Goal: Information Seeking & Learning: Understand process/instructions

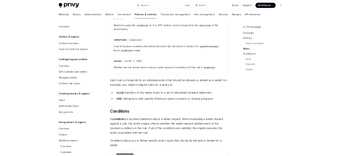
scroll to position [197, 0]
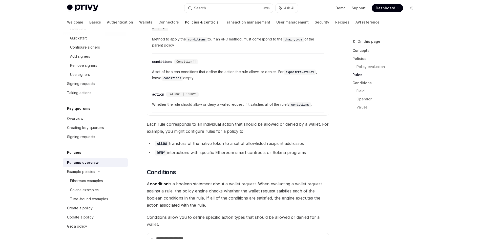
type textarea "*"
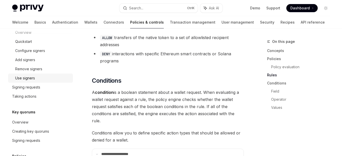
scroll to position [182, 0]
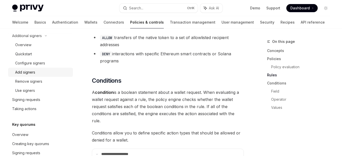
click at [29, 73] on div "Add signers" at bounding box center [25, 72] width 20 height 6
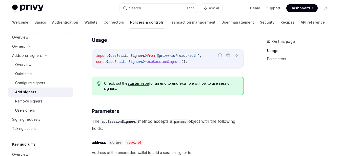
scroll to position [127, 0]
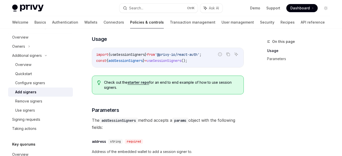
click at [132, 63] on span "addSessionSigners" at bounding box center [125, 60] width 34 height 5
copy span "addSessionSigners"
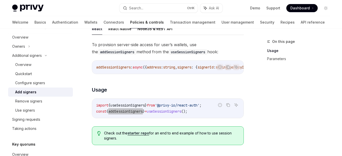
scroll to position [51, 0]
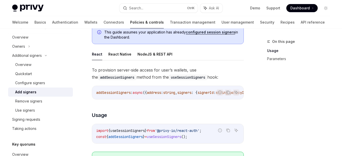
click at [115, 92] on span "addSessionSigners" at bounding box center [113, 92] width 34 height 5
copy span "addSessionSigners"
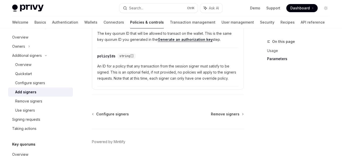
scroll to position [304, 0]
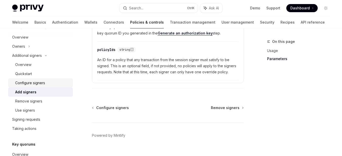
click at [35, 82] on div "Configure signers" at bounding box center [30, 83] width 30 height 6
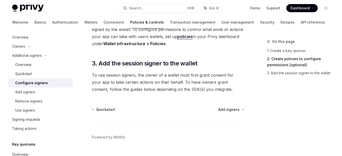
scroll to position [240, 0]
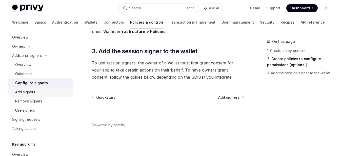
click at [32, 91] on div "Add signers" at bounding box center [25, 92] width 20 height 6
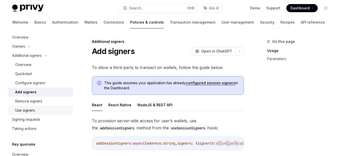
click at [33, 109] on div "Use signers" at bounding box center [25, 110] width 20 height 6
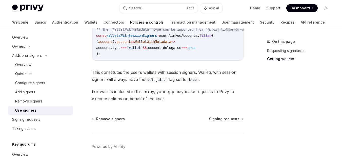
scroll to position [329, 0]
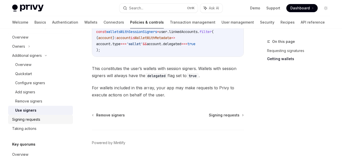
click at [32, 120] on div "Signing requests" at bounding box center [26, 119] width 28 height 6
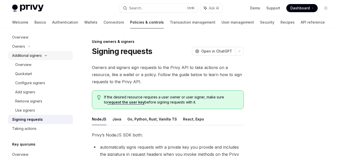
click at [26, 57] on div "Additional signers" at bounding box center [27, 55] width 30 height 6
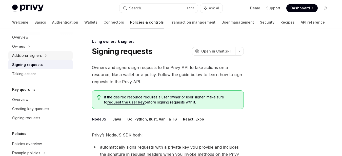
click at [34, 55] on div "Additional signers" at bounding box center [27, 55] width 30 height 6
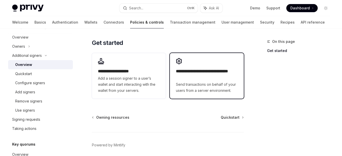
scroll to position [195, 0]
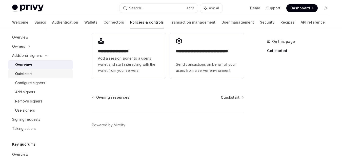
click at [32, 74] on div "Quickstart" at bounding box center [23, 74] width 17 height 6
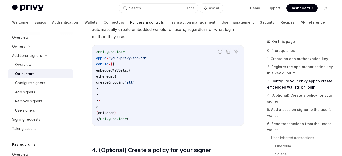
scroll to position [633, 0]
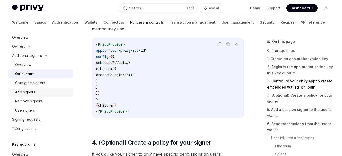
click at [34, 91] on div "Add signers" at bounding box center [25, 92] width 20 height 6
type textarea "*"
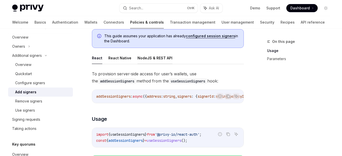
scroll to position [51, 0]
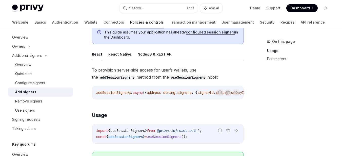
click at [114, 92] on span "addSessionSigners" at bounding box center [113, 92] width 34 height 5
copy span "addSessionSigners"
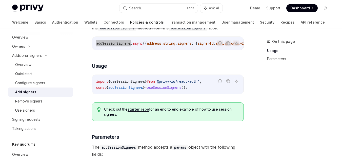
scroll to position [101, 0]
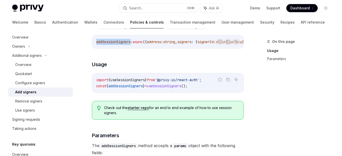
click at [170, 86] on span "useSessionSigners" at bounding box center [164, 86] width 34 height 5
copy span "useSessionSigners"
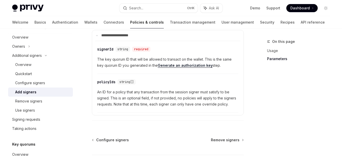
scroll to position [278, 0]
